Goal: Obtain resource: Download file/media

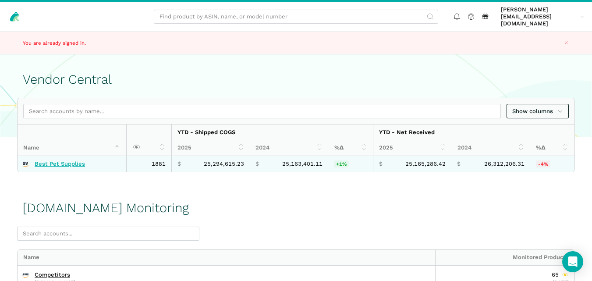
click at [70, 160] on link "Best Pet Supplies" at bounding box center [60, 163] width 50 height 7
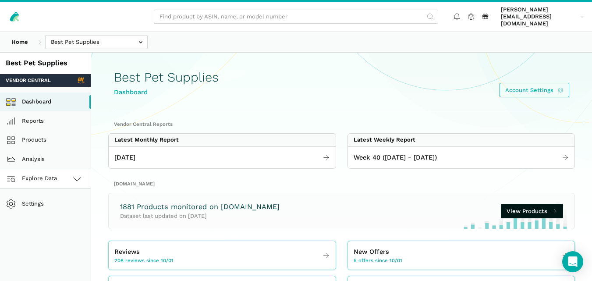
click at [55, 169] on link "Explore Data" at bounding box center [45, 178] width 91 height 19
click at [44, 210] on link "Amazon.com" at bounding box center [45, 217] width 91 height 19
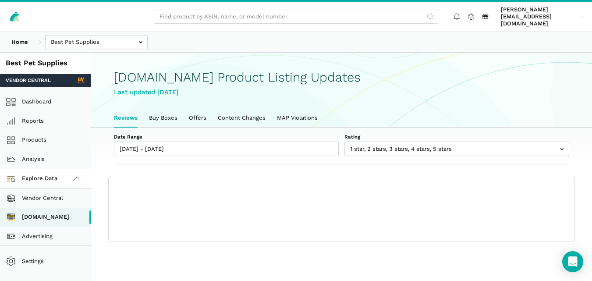
scroll to position [3, 0]
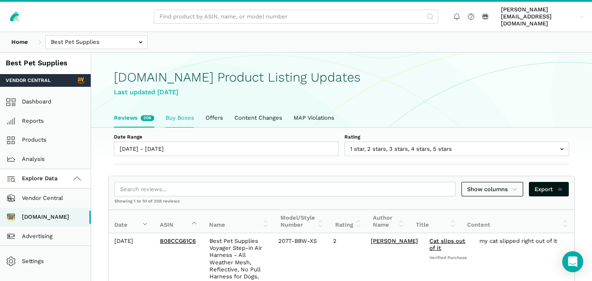
click at [174, 115] on link "Buy Boxes" at bounding box center [180, 118] width 40 height 18
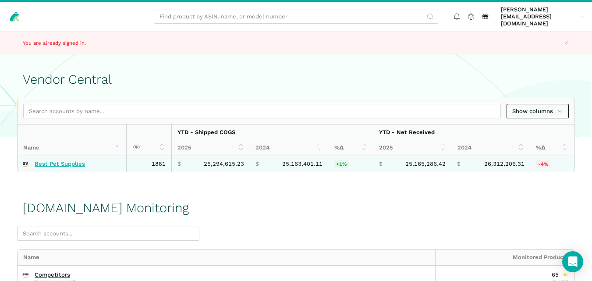
click at [49, 160] on link "Best Pet Supplies" at bounding box center [60, 163] width 50 height 7
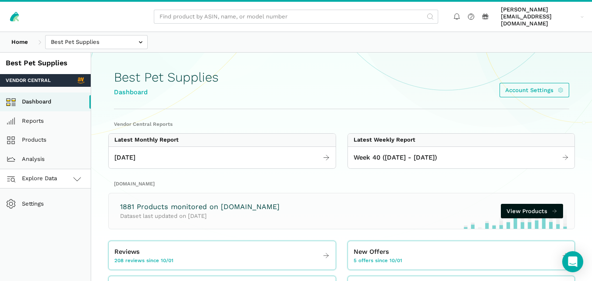
click at [48, 177] on span "Explore Data" at bounding box center [33, 179] width 49 height 11
click at [39, 208] on link "[DOMAIN_NAME]" at bounding box center [45, 217] width 91 height 19
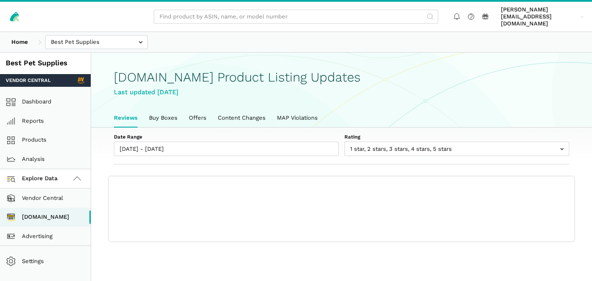
scroll to position [3, 0]
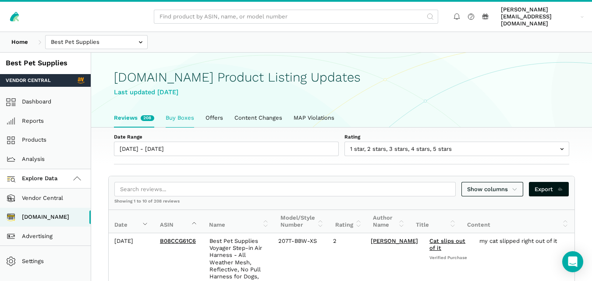
click at [184, 109] on link "Buy Boxes" at bounding box center [180, 118] width 40 height 18
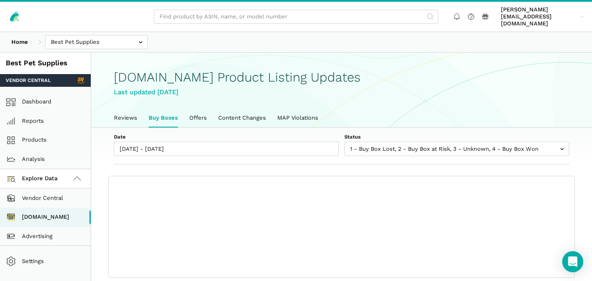
scroll to position [3, 0]
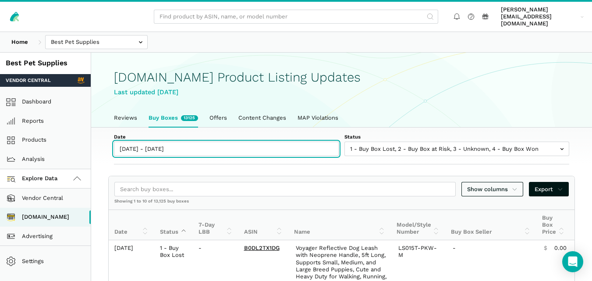
type input "10/01/2025"
type input "10/07/2025"
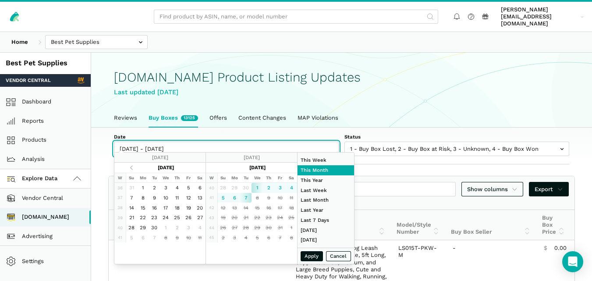
click at [170, 145] on input "[DATE] - [DATE]" at bounding box center [226, 149] width 225 height 14
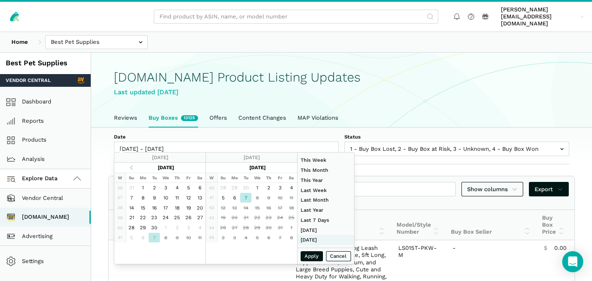
type input "08/01/2025"
type input "08/31/2025"
type input "10/07/2025"
click at [311, 252] on button "Apply" at bounding box center [312, 256] width 23 height 10
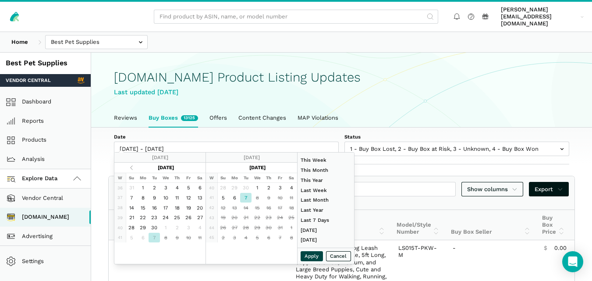
type input "10/07/2025 - 10/07/2025"
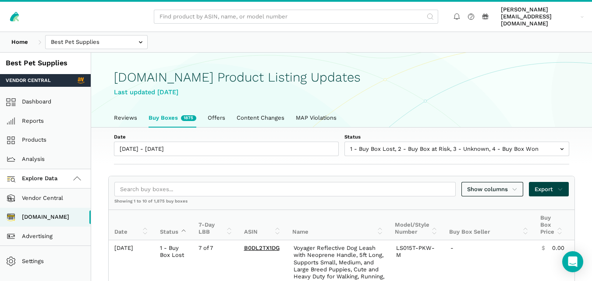
click at [552, 185] on span "Export" at bounding box center [549, 189] width 28 height 9
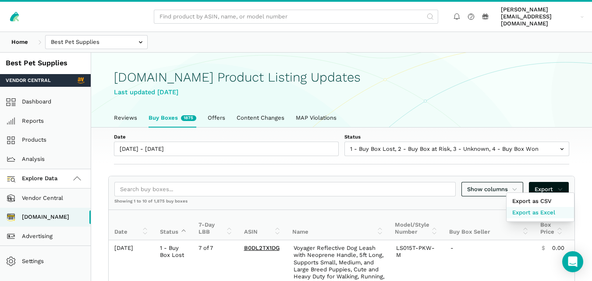
click at [547, 212] on span "Export as Excel" at bounding box center [533, 212] width 43 height 9
click at [125, 111] on div at bounding box center [296, 140] width 592 height 281
click at [125, 111] on link "Reviews" at bounding box center [125, 118] width 35 height 18
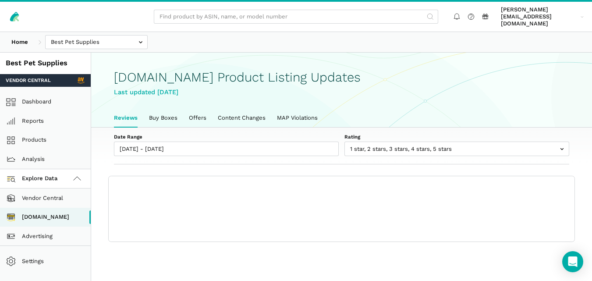
scroll to position [3, 0]
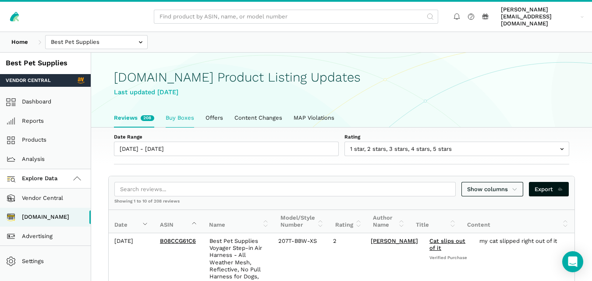
click at [184, 109] on link "Buy Boxes" at bounding box center [180, 118] width 40 height 18
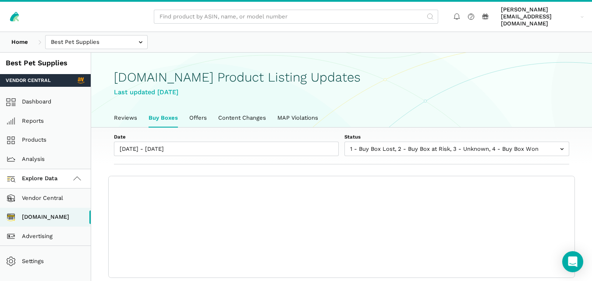
scroll to position [3, 0]
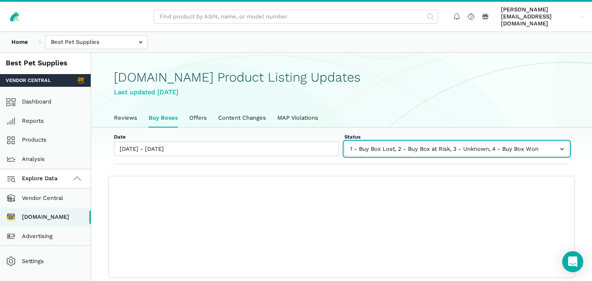
click at [388, 142] on input "text" at bounding box center [457, 149] width 225 height 14
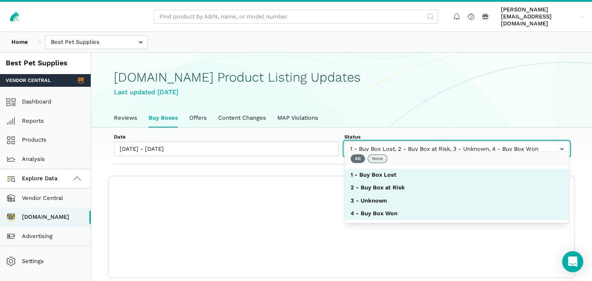
click at [377, 156] on button "None" at bounding box center [378, 158] width 20 height 9
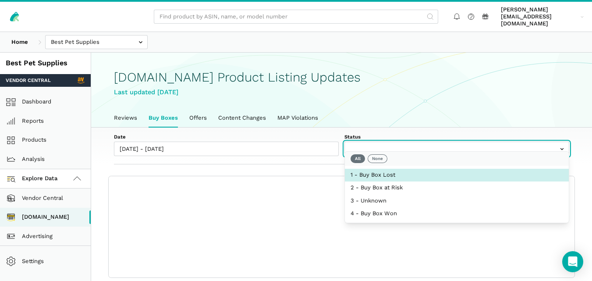
select select "1 - Buy Box Lost"
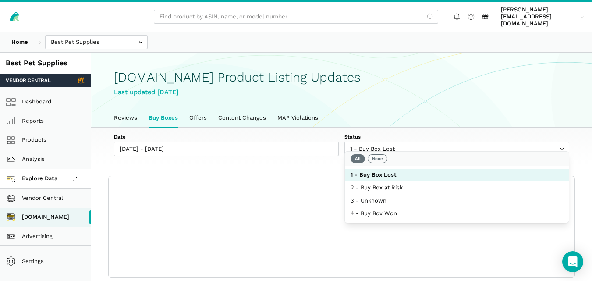
click at [328, 153] on div "Date 10/01/2025 - 10/07/2025 Status 1 - Buy Box Lost 2 - Buy Box at Risk 3 - Un…" at bounding box center [341, 146] width 501 height 37
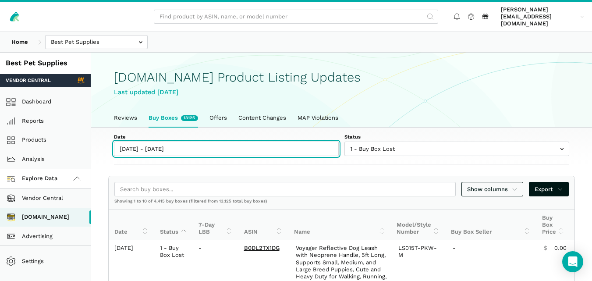
type input "10/01/2025"
type input "10/07/2025"
click at [171, 144] on input "[DATE] - [DATE]" at bounding box center [226, 149] width 225 height 14
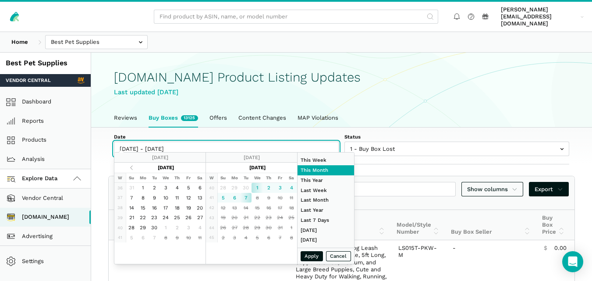
type input "10/07/2025"
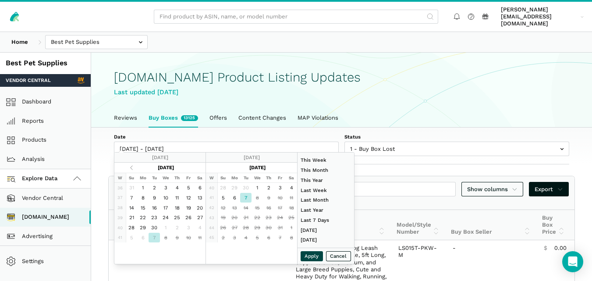
click at [316, 256] on button "Apply" at bounding box center [312, 256] width 23 height 10
type input "10/07/2025 - 10/07/2025"
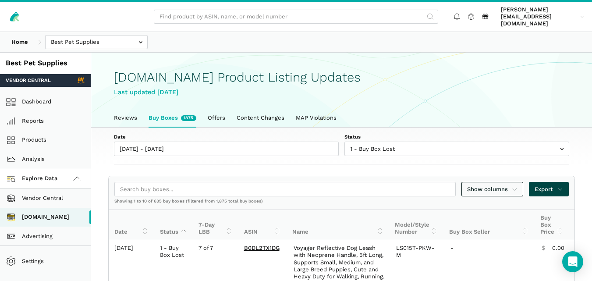
click at [550, 185] on span "Export" at bounding box center [549, 189] width 28 height 9
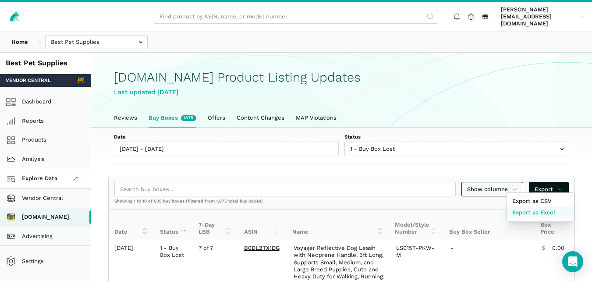
click at [545, 211] on span "Export as Excel" at bounding box center [533, 212] width 43 height 9
